Goal: Find specific page/section: Locate a particular part of the current website

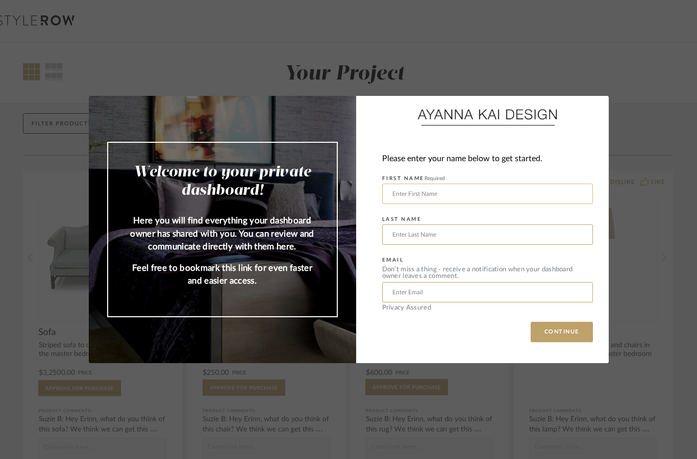
click at [407, 203] on input "text" at bounding box center [487, 194] width 211 height 20
type input "[PERSON_NAME]"
click at [431, 240] on input "text" at bounding box center [487, 235] width 211 height 20
type input "[PERSON_NAME]"
click at [423, 296] on input "text" at bounding box center [487, 292] width 211 height 20
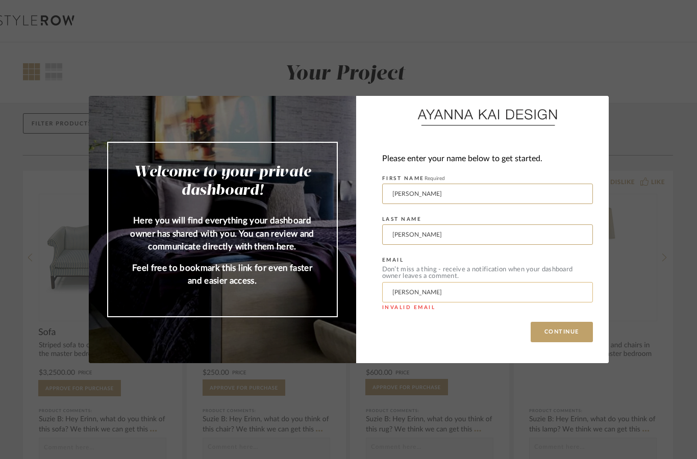
click at [452, 292] on input "[PERSON_NAME]" at bounding box center [487, 292] width 211 height 20
type input "[PERSON_NAME][EMAIL_ADDRESS][DOMAIN_NAME]"
click at [565, 329] on button "CONTINUE" at bounding box center [562, 332] width 62 height 20
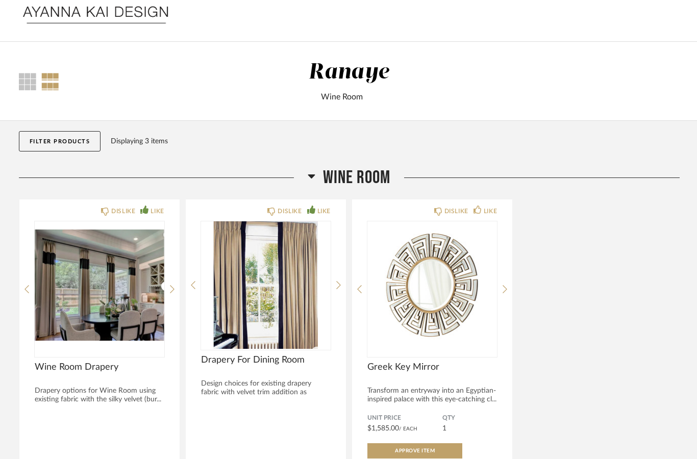
click at [118, 22] on img at bounding box center [95, 21] width 153 height 41
click at [140, 15] on img at bounding box center [95, 21] width 153 height 41
click at [31, 85] on div at bounding box center [27, 81] width 17 height 17
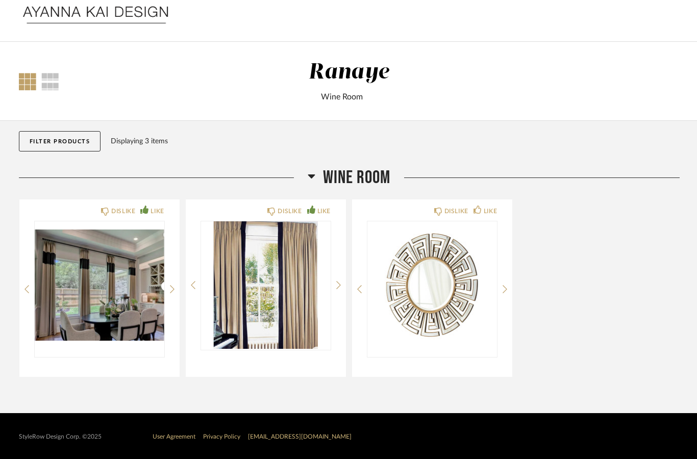
click at [101, 13] on img at bounding box center [95, 21] width 153 height 41
